Goal: Information Seeking & Learning: Learn about a topic

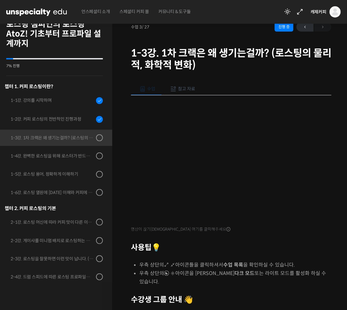
scroll to position [105, 0]
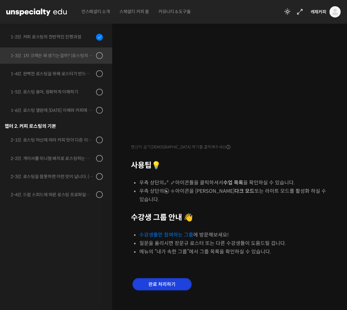
click at [178, 278] on input "완료 처리하기" at bounding box center [162, 284] width 59 height 13
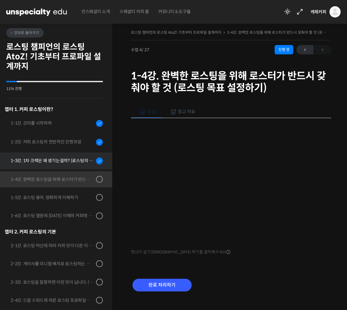
click at [65, 159] on div "1-3강. 1차 크랙은 왜 생기는걸까? (로스팅의 물리적, 화학적 변화)" at bounding box center [53, 160] width 84 height 7
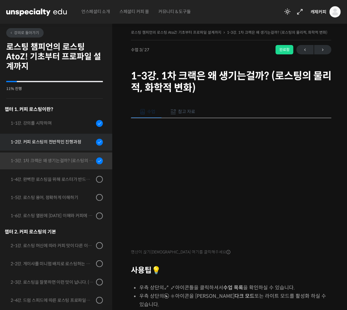
click at [56, 143] on div "1-2강. 커피 로스팅의 전반적인 진행과정" at bounding box center [53, 141] width 84 height 7
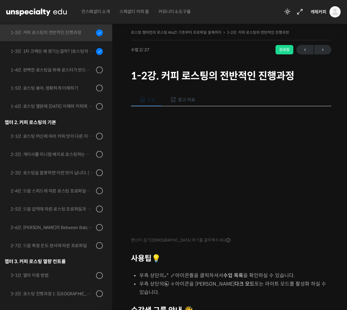
click at [188, 98] on span "참고 자료" at bounding box center [186, 100] width 17 height 6
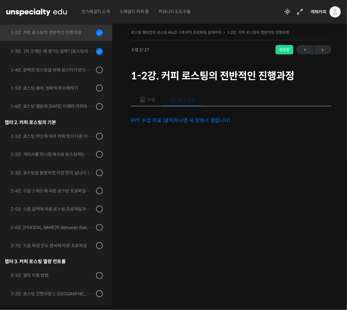
click at [162, 118] on link "PPT 수업 자료 (클릭하시면 새 창에서 열립니다)" at bounding box center [181, 120] width 100 height 7
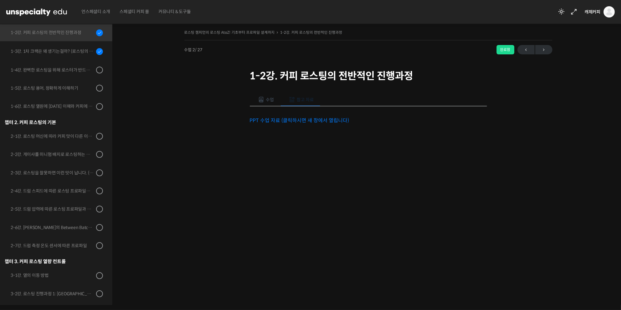
click at [303, 120] on link "PPT 수업 자료 (클릭하시면 새 창에서 열립니다)" at bounding box center [300, 120] width 100 height 7
